Goal: Task Accomplishment & Management: Manage account settings

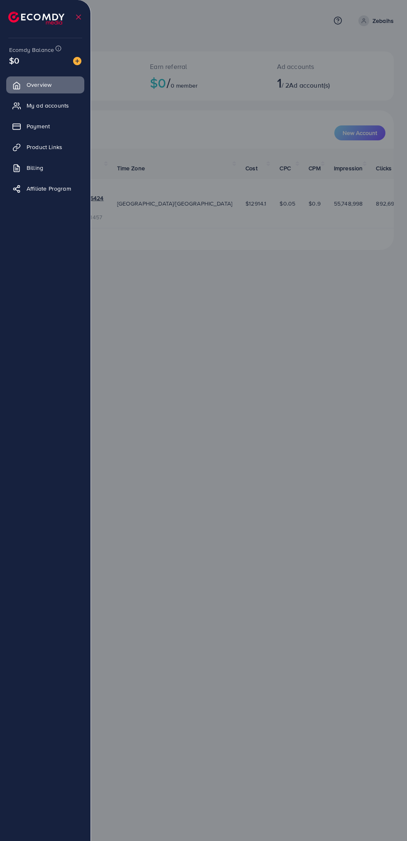
click at [62, 143] on span "Product Links" at bounding box center [45, 147] width 36 height 8
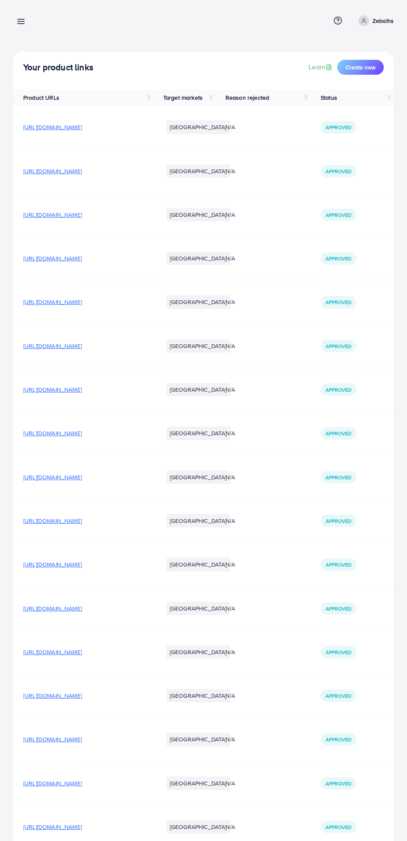
click at [37, 131] on div at bounding box center [203, 504] width 407 height 1009
click at [24, 23] on icon at bounding box center [21, 21] width 9 height 9
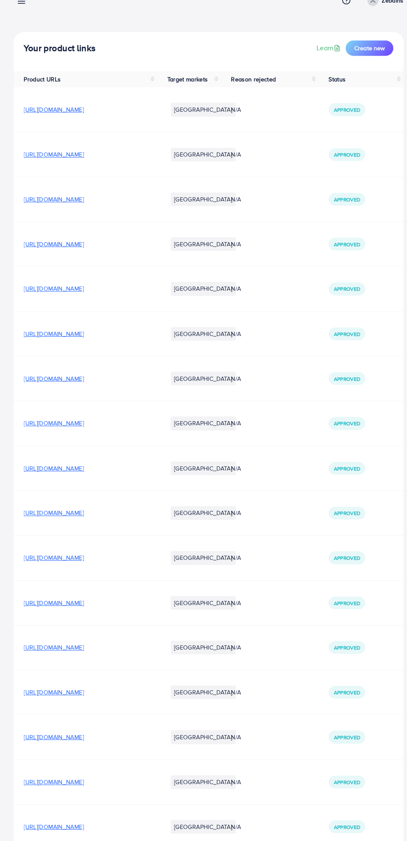
click at [21, 24] on line at bounding box center [21, 24] width 7 height 0
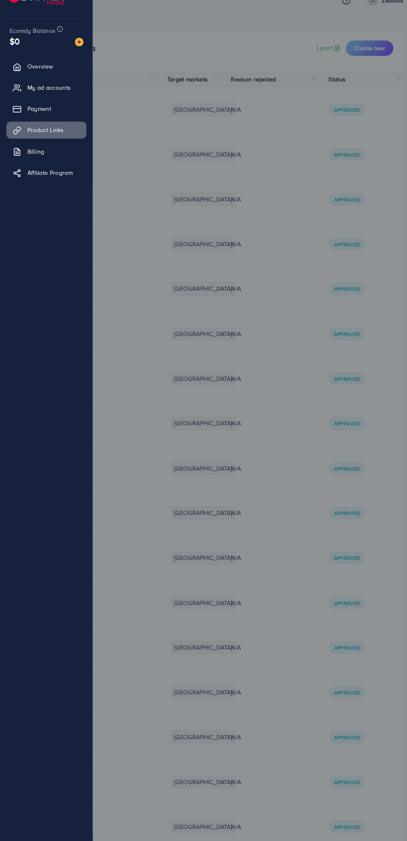
click at [43, 128] on span "Payment" at bounding box center [38, 126] width 23 height 8
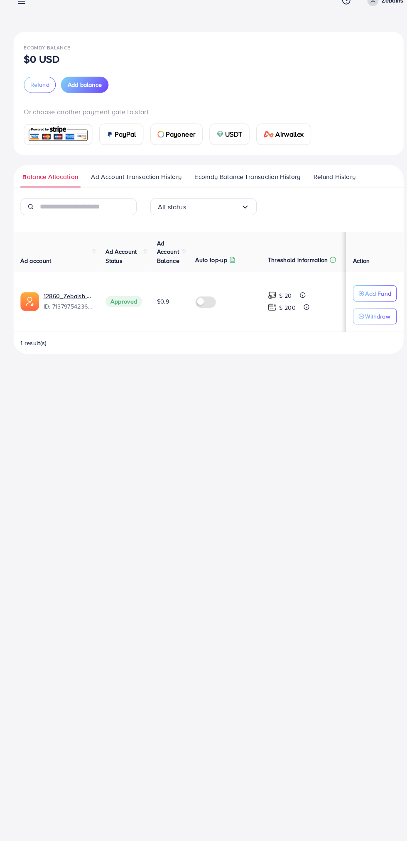
click at [260, 194] on span "Ecomdy Balance Transaction History" at bounding box center [241, 192] width 103 height 9
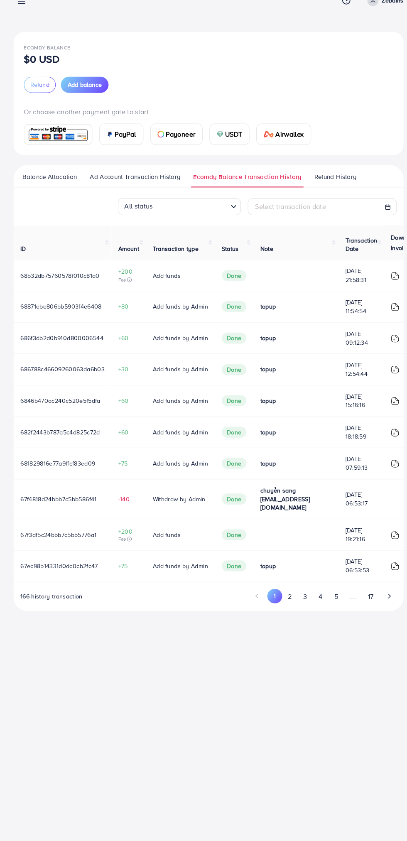
click at [332, 193] on span "Refund History" at bounding box center [326, 192] width 41 height 9
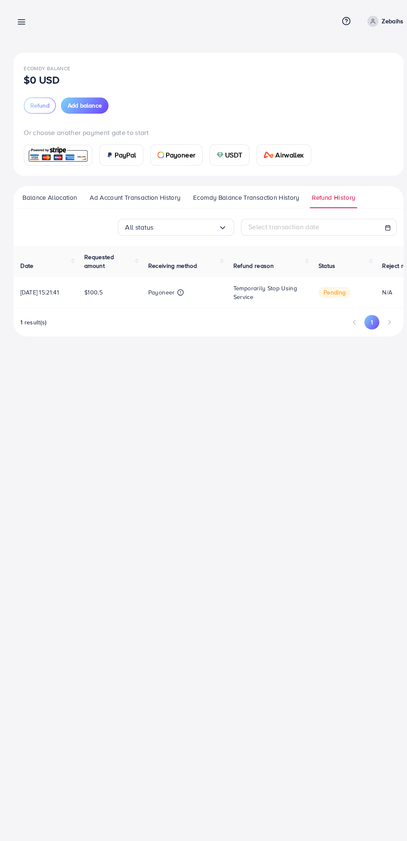
click at [5, 2] on div "Ecomdy Balance $0 USD Refund Add balance Or choose another payment gate to star…" at bounding box center [203, 170] width 407 height 341
click at [8, 617] on div "Payment Help Center Contact Support Term and policy About Us Zebaihs Profile Lo…" at bounding box center [203, 420] width 407 height 841
